Goal: Task Accomplishment & Management: Manage account settings

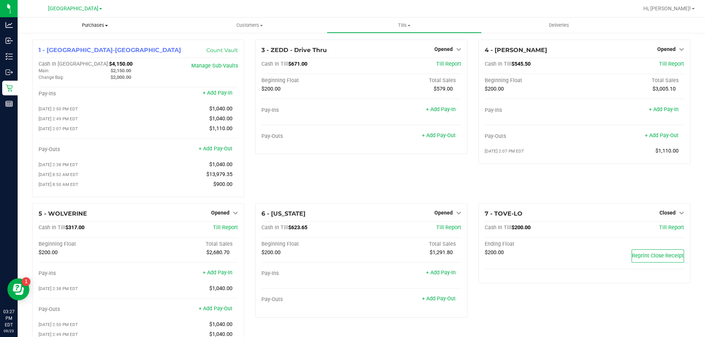
click at [91, 23] on span "Purchases" at bounding box center [95, 25] width 155 height 7
click at [86, 56] on li "Fulfillment" at bounding box center [95, 53] width 155 height 9
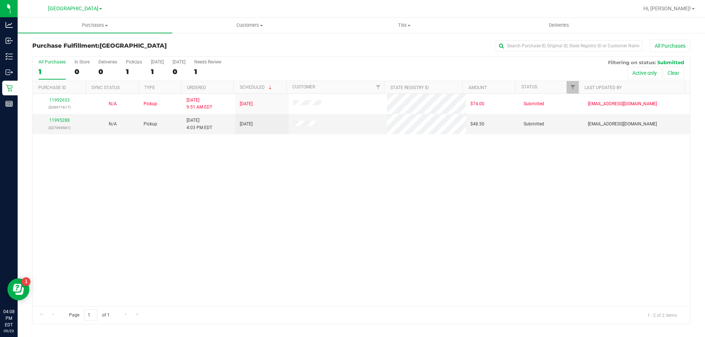
click at [251, 214] on div "11992653 (326971617) N/A Pickup [DATE] 9:51 AM EDT 9/23/2025 $74.00 Submitted […" at bounding box center [361, 200] width 657 height 213
